Goal: Navigation & Orientation: Find specific page/section

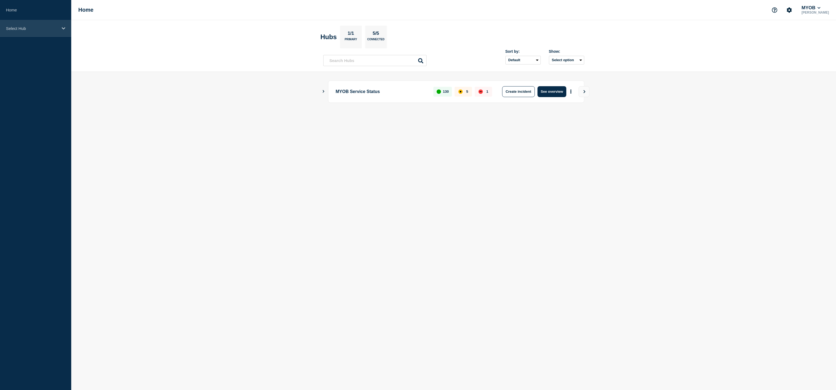
click at [22, 27] on p "Select Hub" at bounding box center [32, 28] width 52 height 5
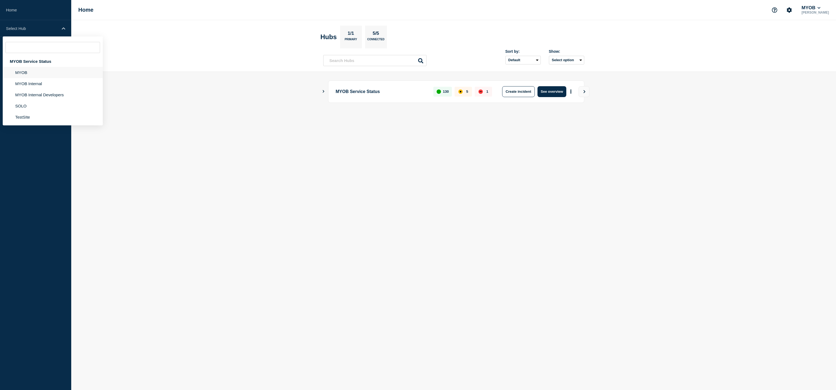
click at [33, 78] on li "MYOB" at bounding box center [53, 83] width 100 height 11
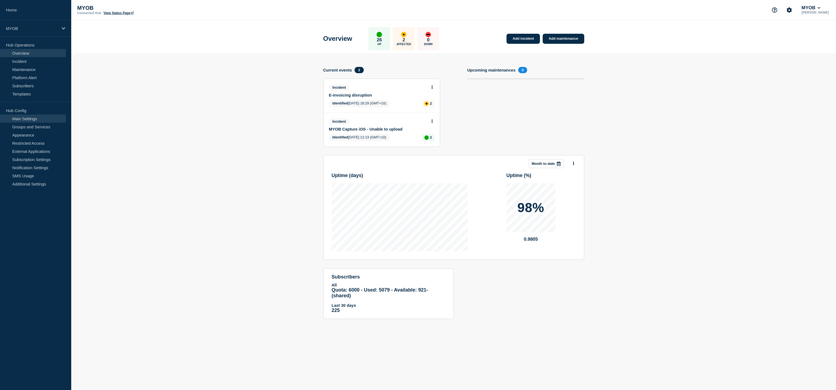
click at [32, 117] on link "Main Settings" at bounding box center [33, 118] width 66 height 8
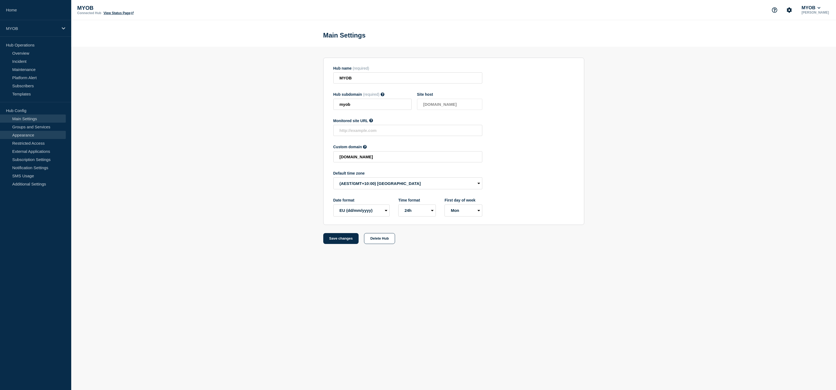
click at [30, 136] on link "Appearance" at bounding box center [33, 135] width 66 height 8
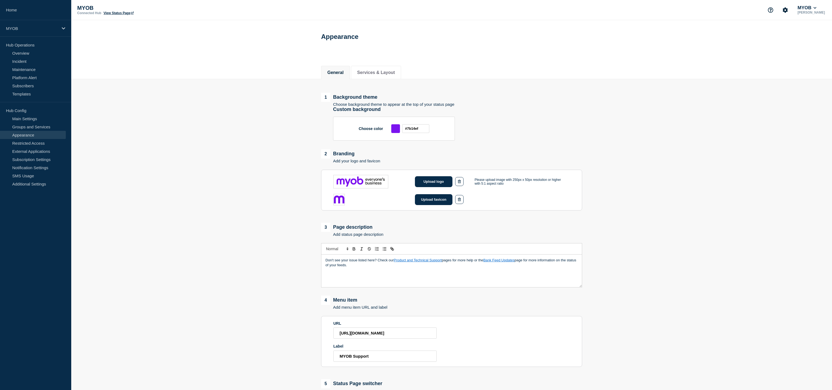
click at [221, 159] on main "1 Background theme Choose background theme to appear at the top of your status …" at bounding box center [451, 273] width 761 height 389
click at [825, 11] on p "[PERSON_NAME]" at bounding box center [811, 13] width 30 height 4
click at [816, 7] on icon at bounding box center [814, 7] width 3 height 3
click at [729, 164] on main "1 Background theme Choose background theme to appear at the top of your status …" at bounding box center [451, 273] width 761 height 389
click at [36, 31] on div "MYOB" at bounding box center [35, 28] width 71 height 17
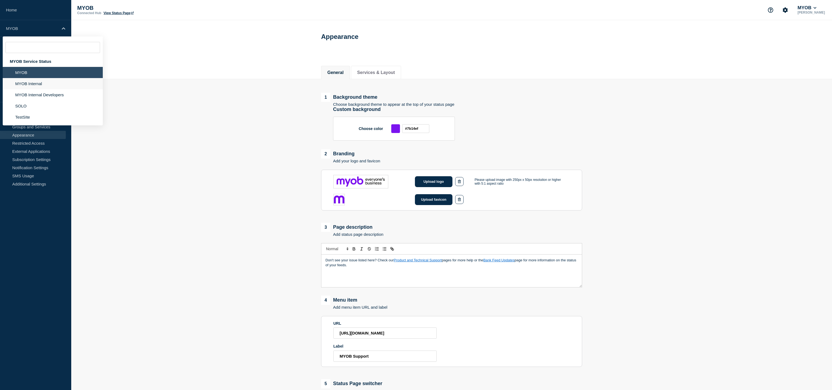
click at [36, 89] on li "MYOB Internal" at bounding box center [53, 94] width 100 height 11
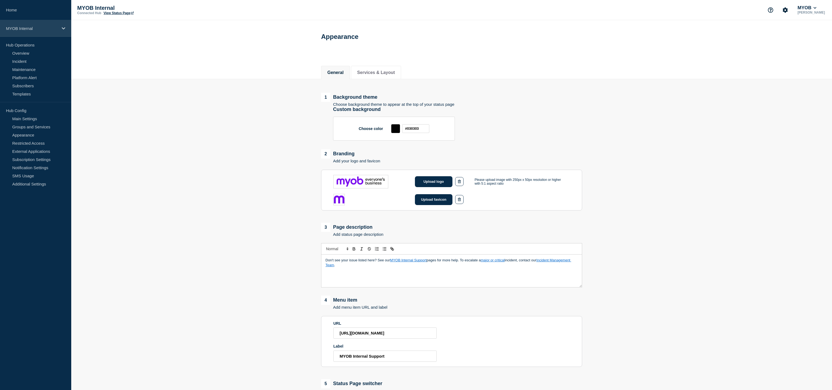
click at [46, 31] on div "MYOB Internal" at bounding box center [35, 28] width 71 height 17
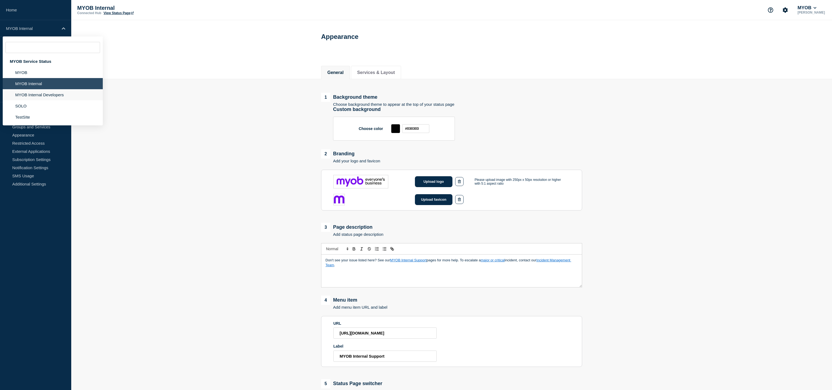
click at [42, 100] on li "MYOB Internal Developers" at bounding box center [53, 105] width 100 height 11
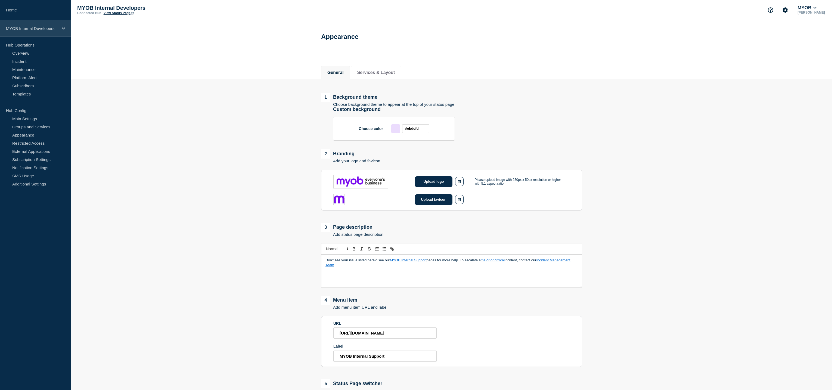
click at [34, 27] on p "MYOB Internal Developers" at bounding box center [32, 28] width 52 height 5
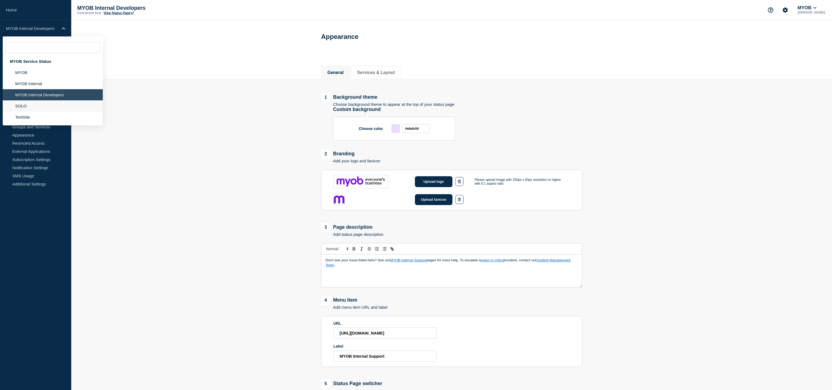
click at [27, 111] on li "SOLO" at bounding box center [53, 116] width 100 height 11
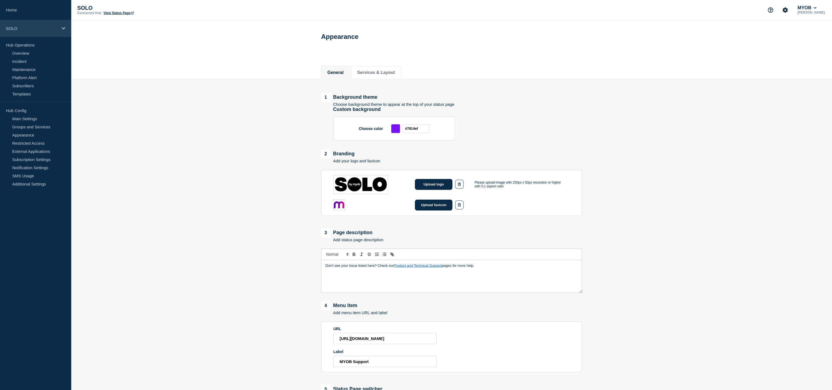
click at [47, 32] on div "SOLO" at bounding box center [35, 28] width 71 height 17
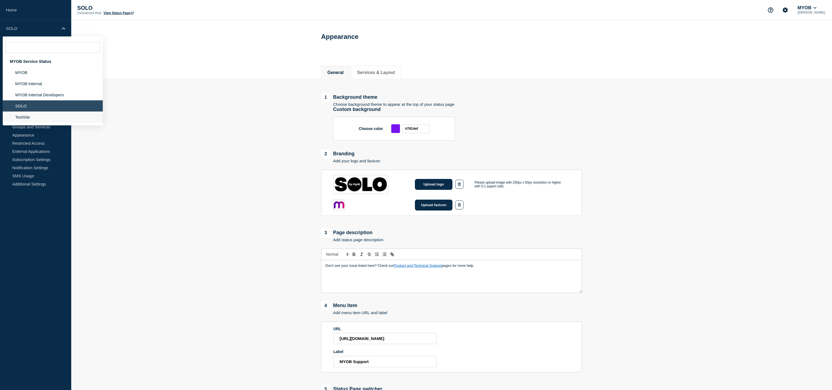
click at [29, 114] on li "TestSIte" at bounding box center [53, 116] width 100 height 11
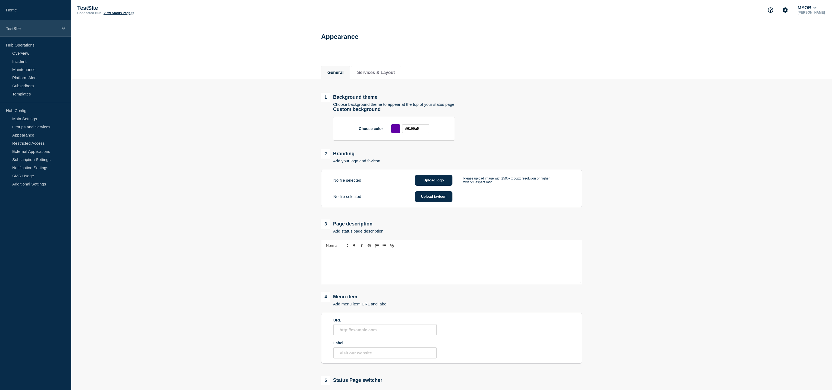
click at [36, 21] on div "TestSIte" at bounding box center [35, 28] width 71 height 17
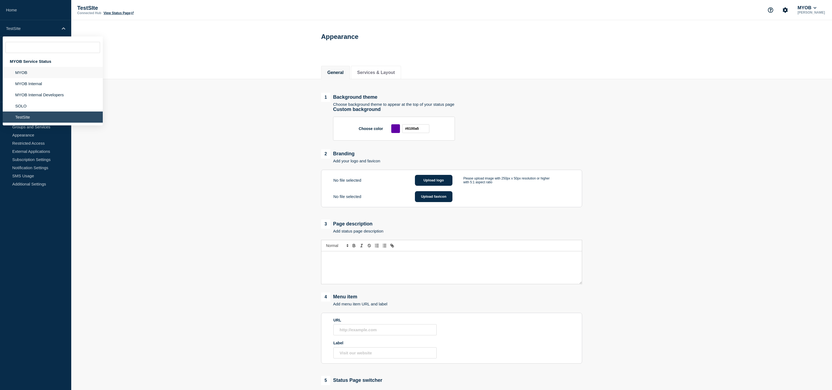
click at [20, 78] on li "MYOB" at bounding box center [53, 83] width 100 height 11
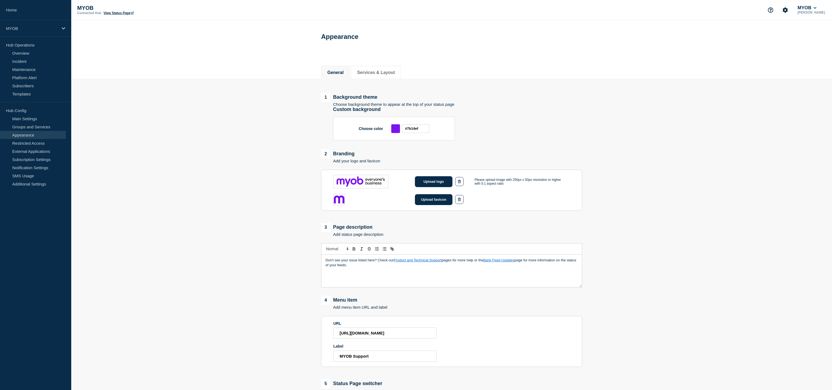
click at [121, 11] on p "MYOB" at bounding box center [131, 8] width 109 height 6
click at [121, 13] on link "View Status Page" at bounding box center [119, 13] width 30 height 4
